Goal: Information Seeking & Learning: Understand process/instructions

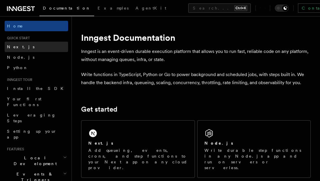
click at [24, 43] on link "Next.js" at bounding box center [36, 47] width 63 height 10
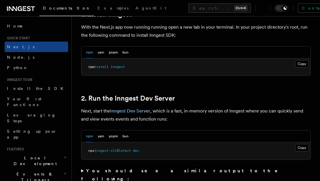
scroll to position [328, 0]
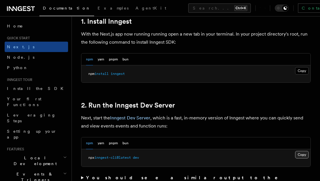
click at [305, 155] on button "Copy Copied" at bounding box center [302, 155] width 14 height 8
click at [300, 152] on button "Copy Copied" at bounding box center [302, 155] width 14 height 8
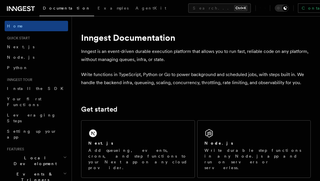
click at [39, 155] on span "Local Development" at bounding box center [34, 161] width 58 height 12
click at [28, 172] on span "Overview" at bounding box center [42, 174] width 60 height 5
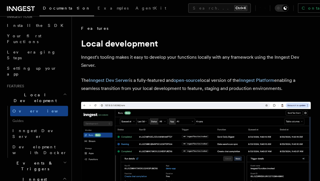
scroll to position [77, 0]
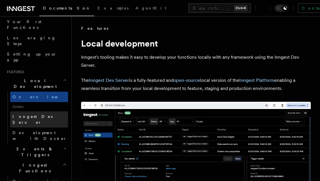
click at [37, 114] on span "Inngest Dev Server" at bounding box center [40, 120] width 56 height 12
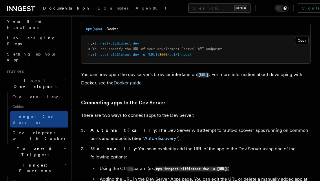
scroll to position [280, 0]
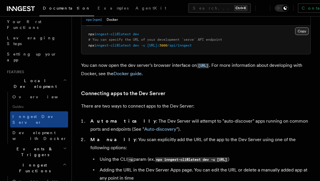
click at [304, 33] on button "Copy Copied" at bounding box center [302, 32] width 14 height 8
drag, startPoint x: 148, startPoint y: 46, endPoint x: 87, endPoint y: 49, distance: 61.5
click at [87, 49] on pre "npx inngest-cli@latest dev # You can specify the URL of your development `serve…" at bounding box center [195, 40] width 229 height 29
copy span "npx inngest-cli@latest dev -u"
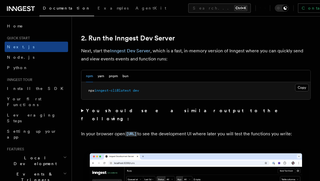
scroll to position [399, 0]
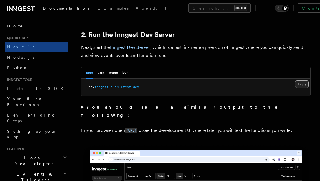
click at [301, 83] on button "Copy Copied" at bounding box center [302, 84] width 14 height 8
click at [302, 84] on button "Copy Copied" at bounding box center [302, 84] width 14 height 8
click at [302, 82] on button "Copy Copied" at bounding box center [302, 84] width 14 height 8
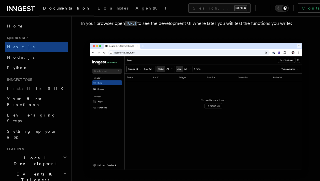
scroll to position [499, 0]
